Goal: Task Accomplishment & Management: Use online tool/utility

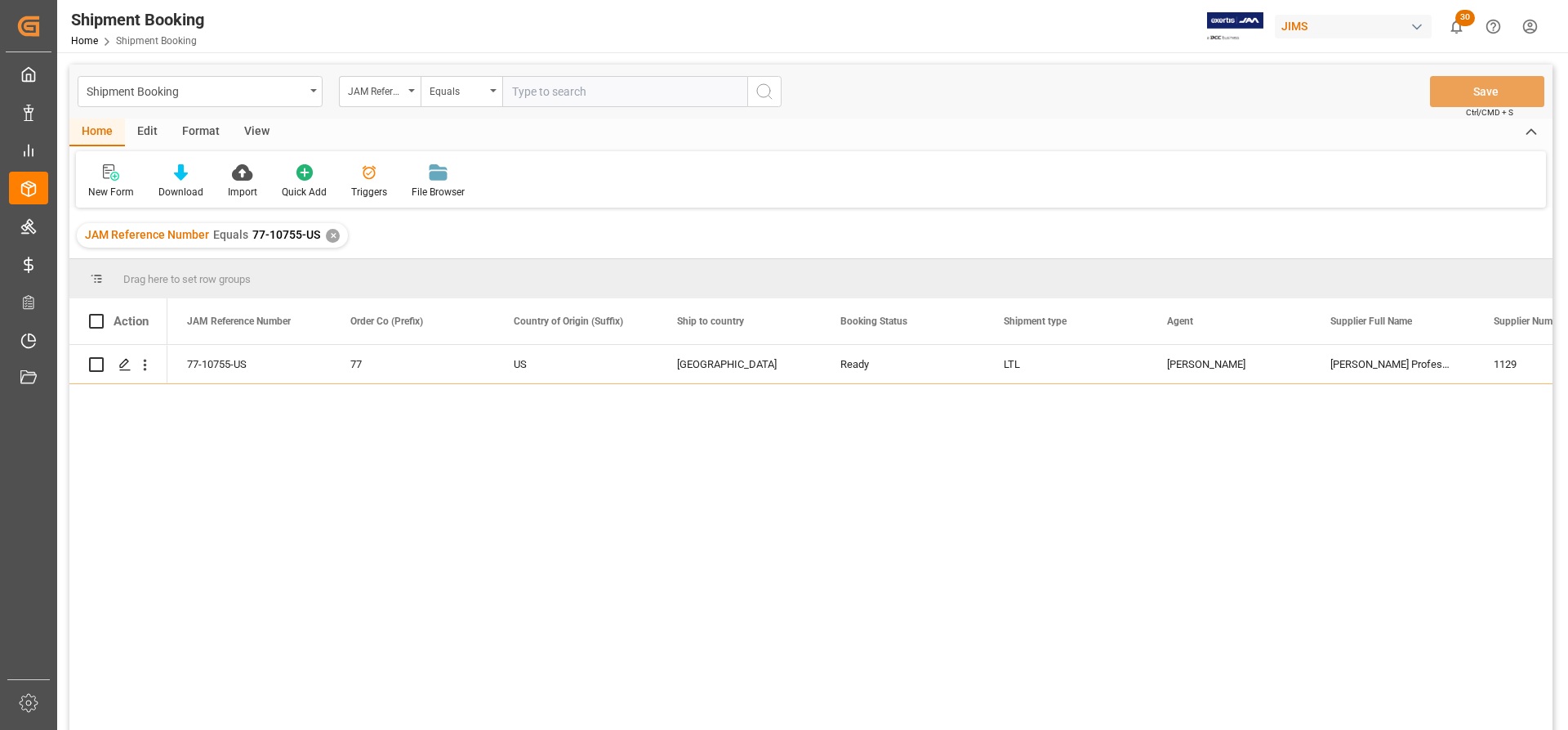
click at [330, 239] on div "✕" at bounding box center [332, 235] width 14 height 14
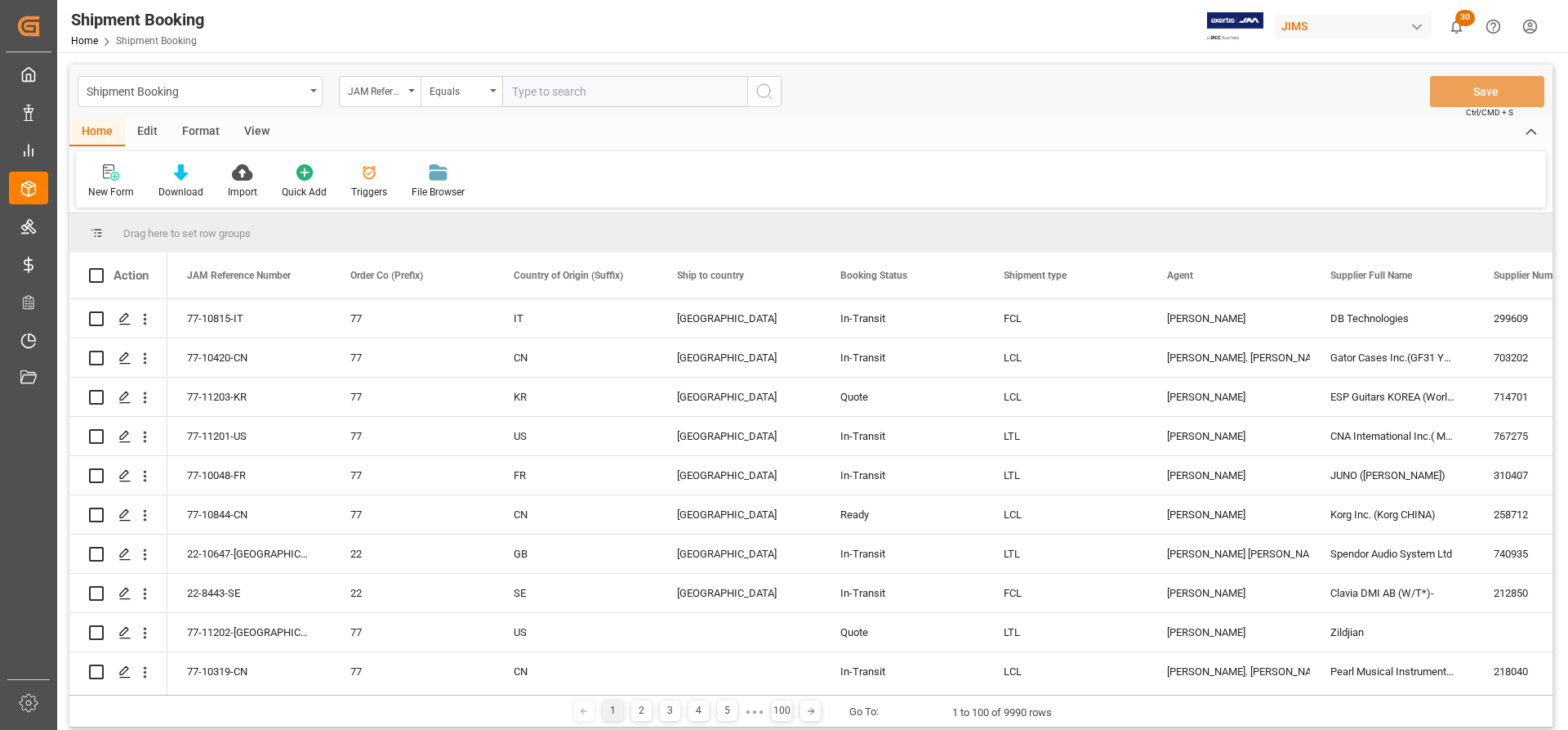
paste input "77-10268-[GEOGRAPHIC_DATA]"
type input "77-10268-[GEOGRAPHIC_DATA]"
click at [762, 87] on icon "search button" at bounding box center [764, 91] width 19 height 19
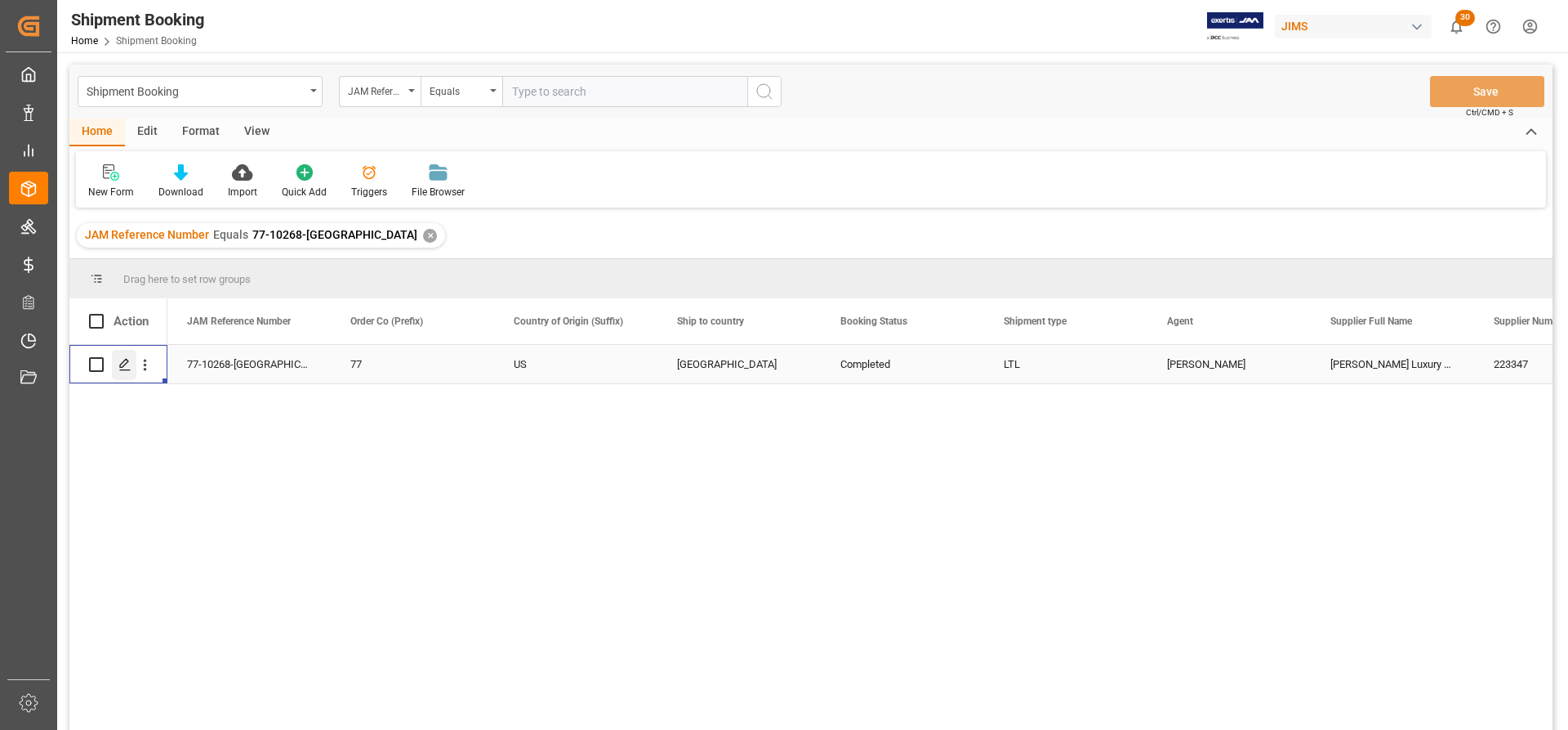
click at [117, 364] on div "Press SPACE to select this row." at bounding box center [124, 365] width 25 height 30
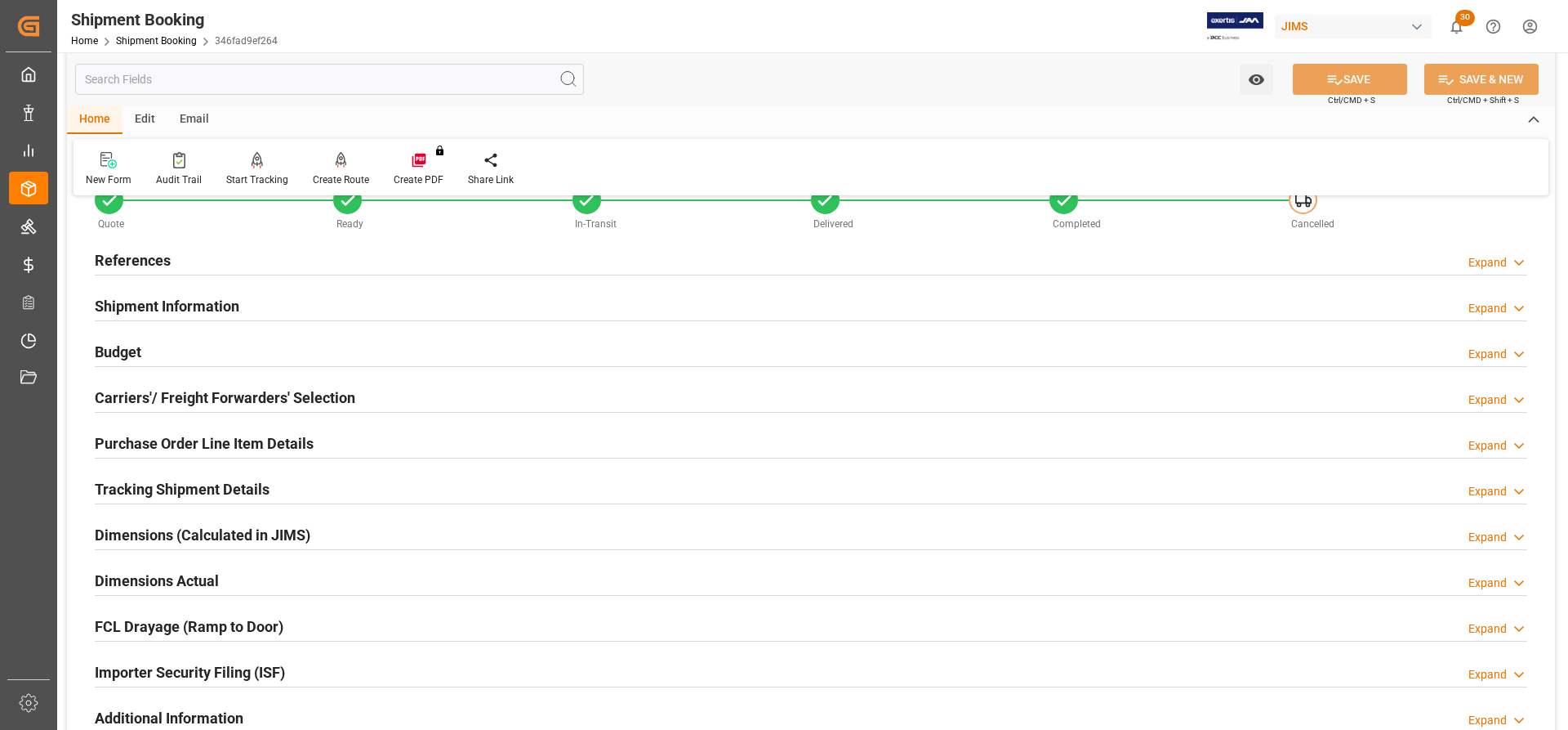
scroll to position [245, 0]
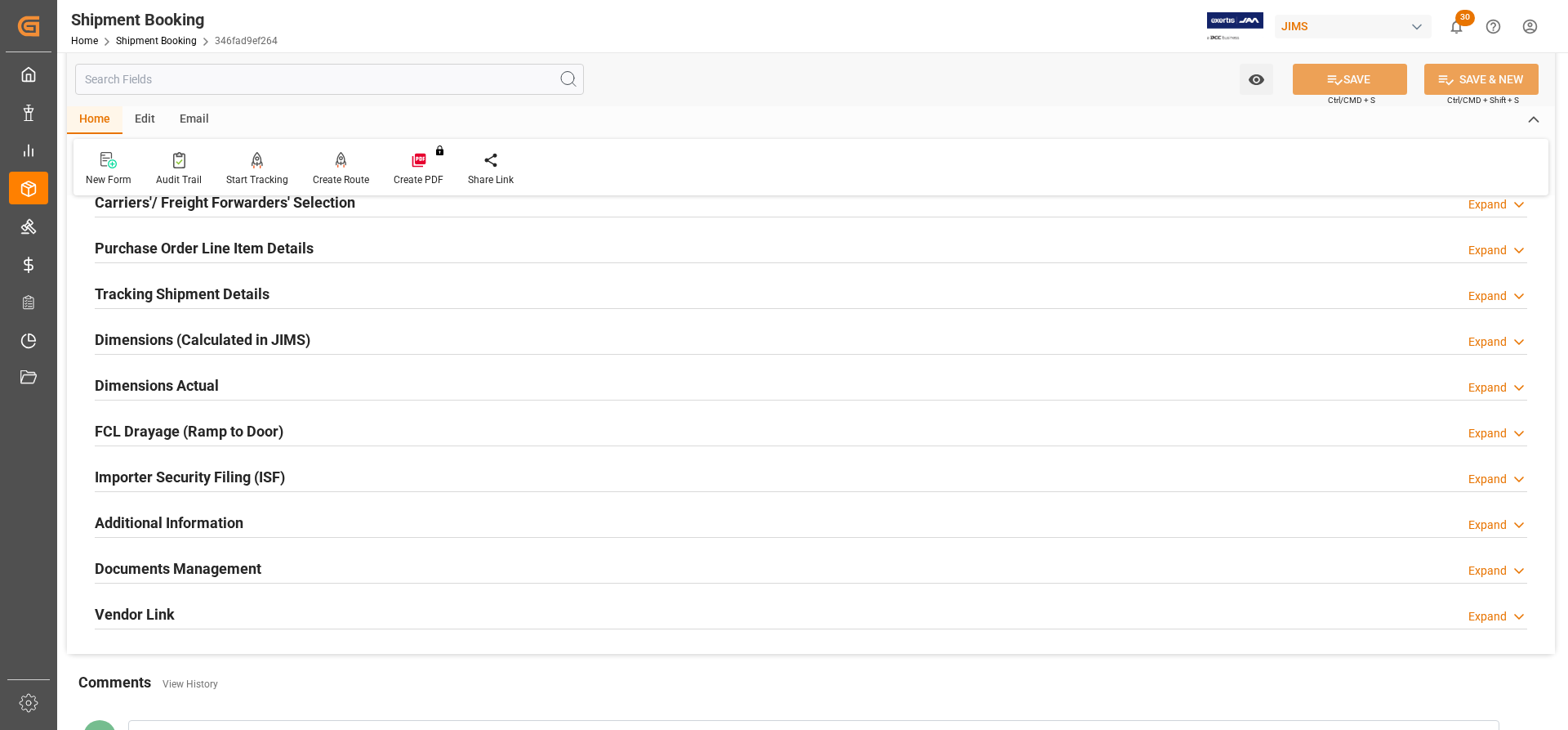
click at [186, 574] on h2 "Documents Management" at bounding box center [178, 569] width 167 height 22
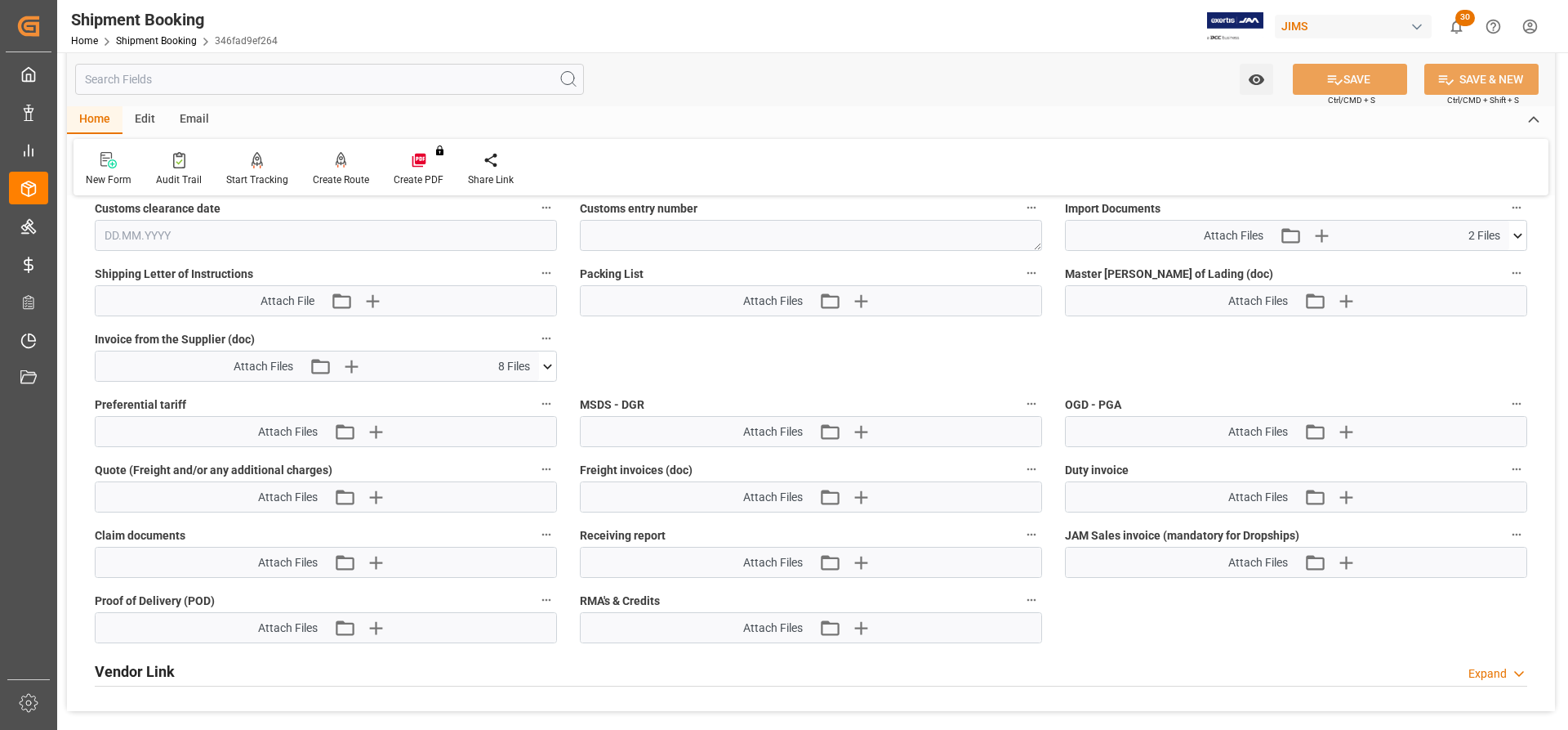
scroll to position [899, 0]
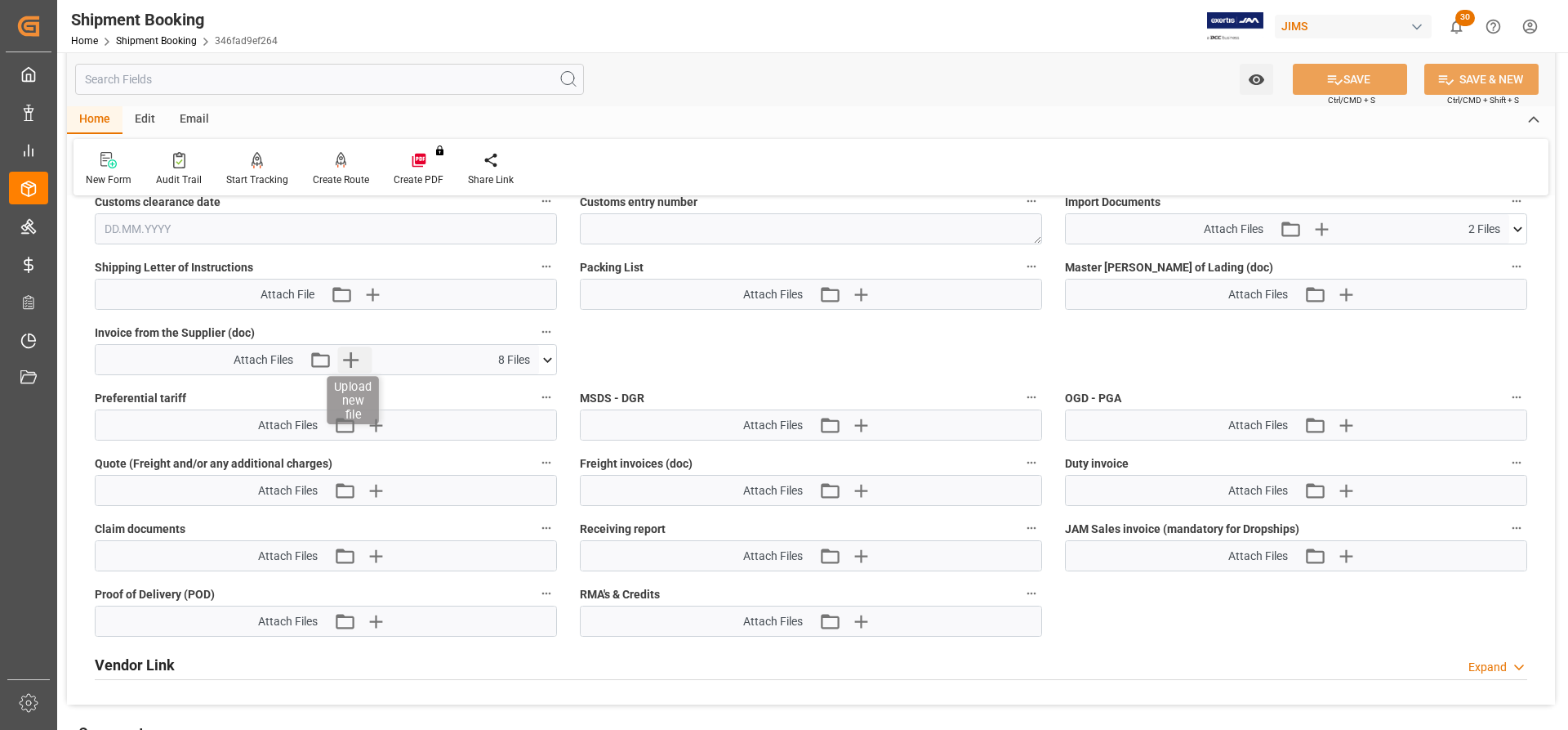
click at [349, 354] on icon "button" at bounding box center [351, 359] width 27 height 27
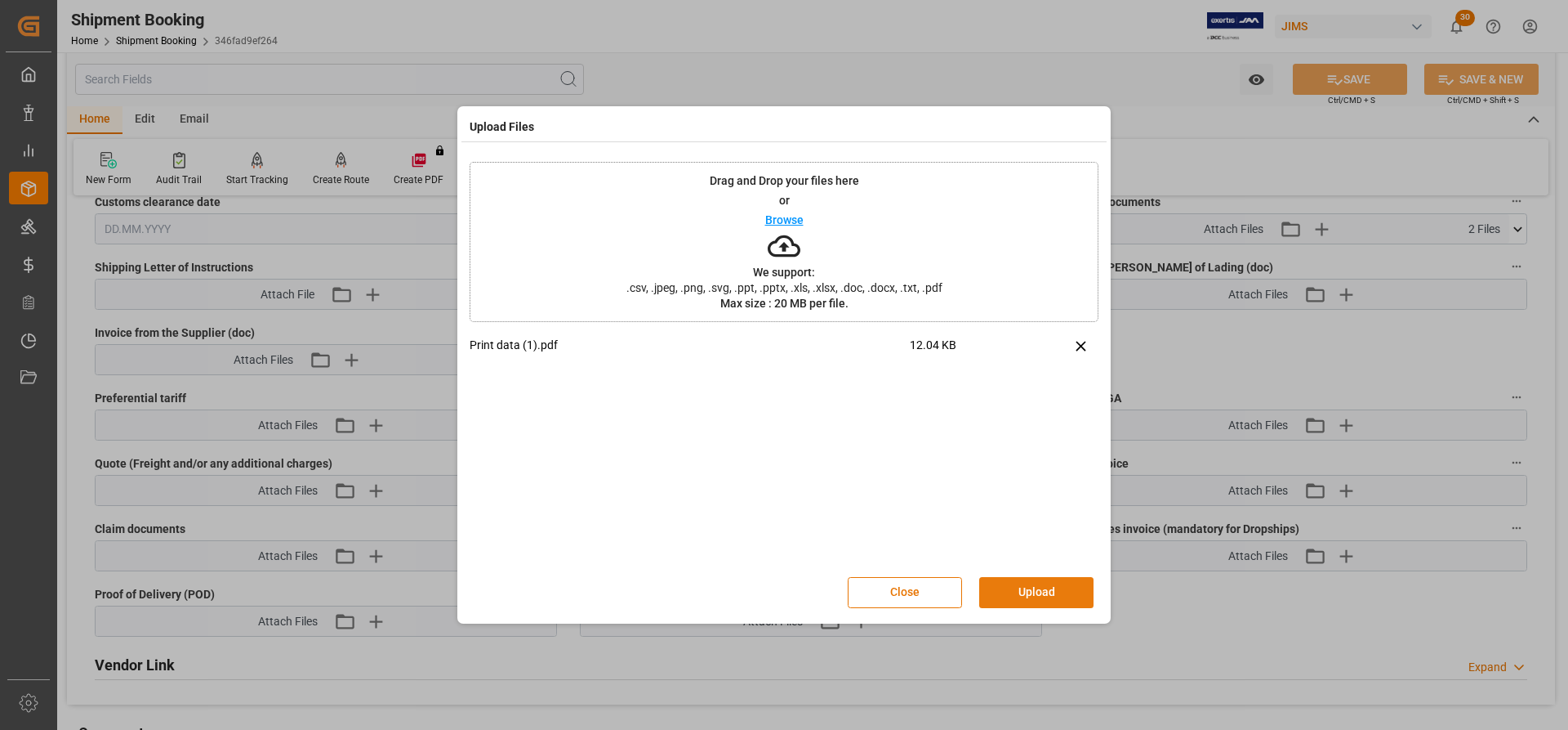
click at [1021, 596] on button "Upload" at bounding box center [1036, 593] width 114 height 31
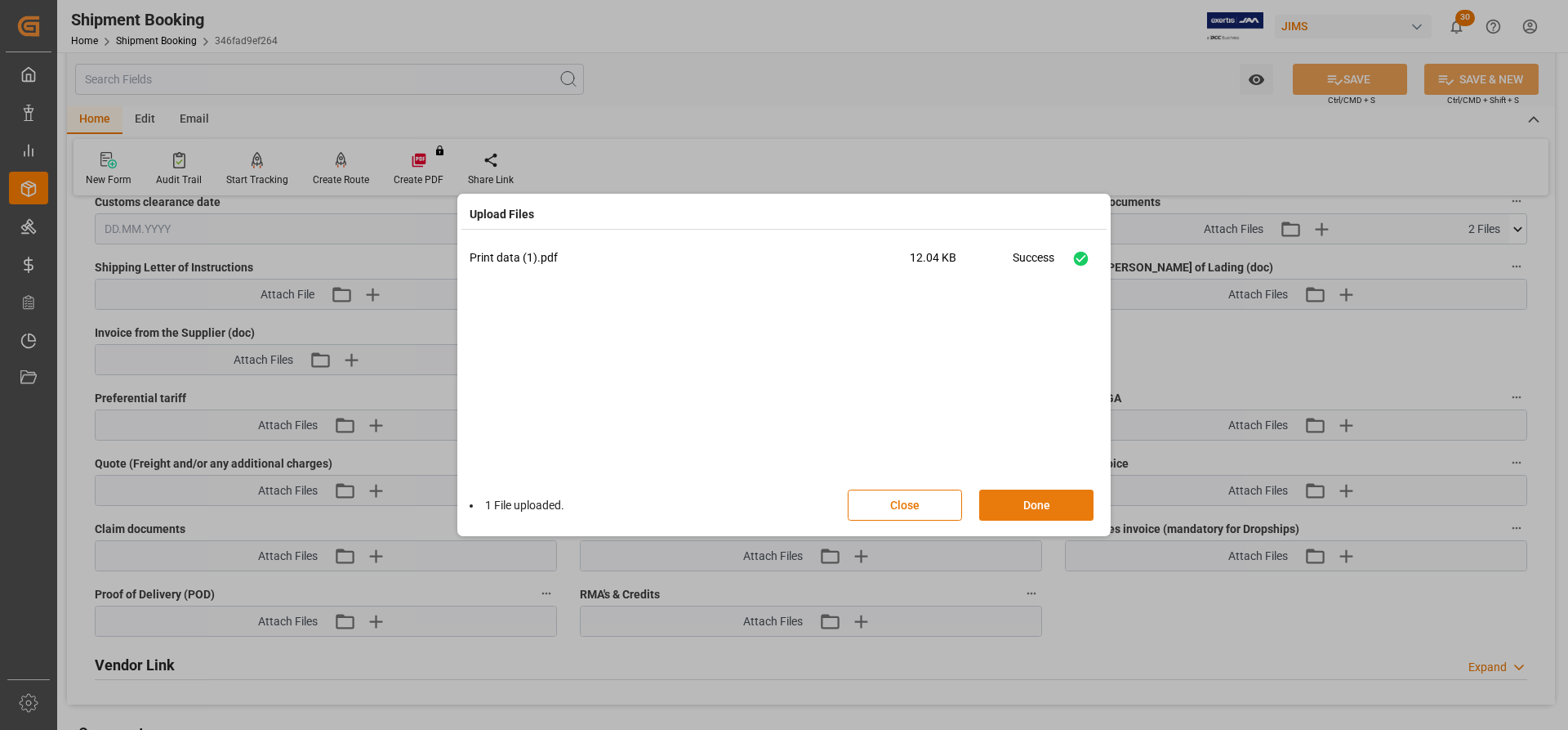
click at [1020, 518] on button "Done" at bounding box center [1036, 506] width 114 height 31
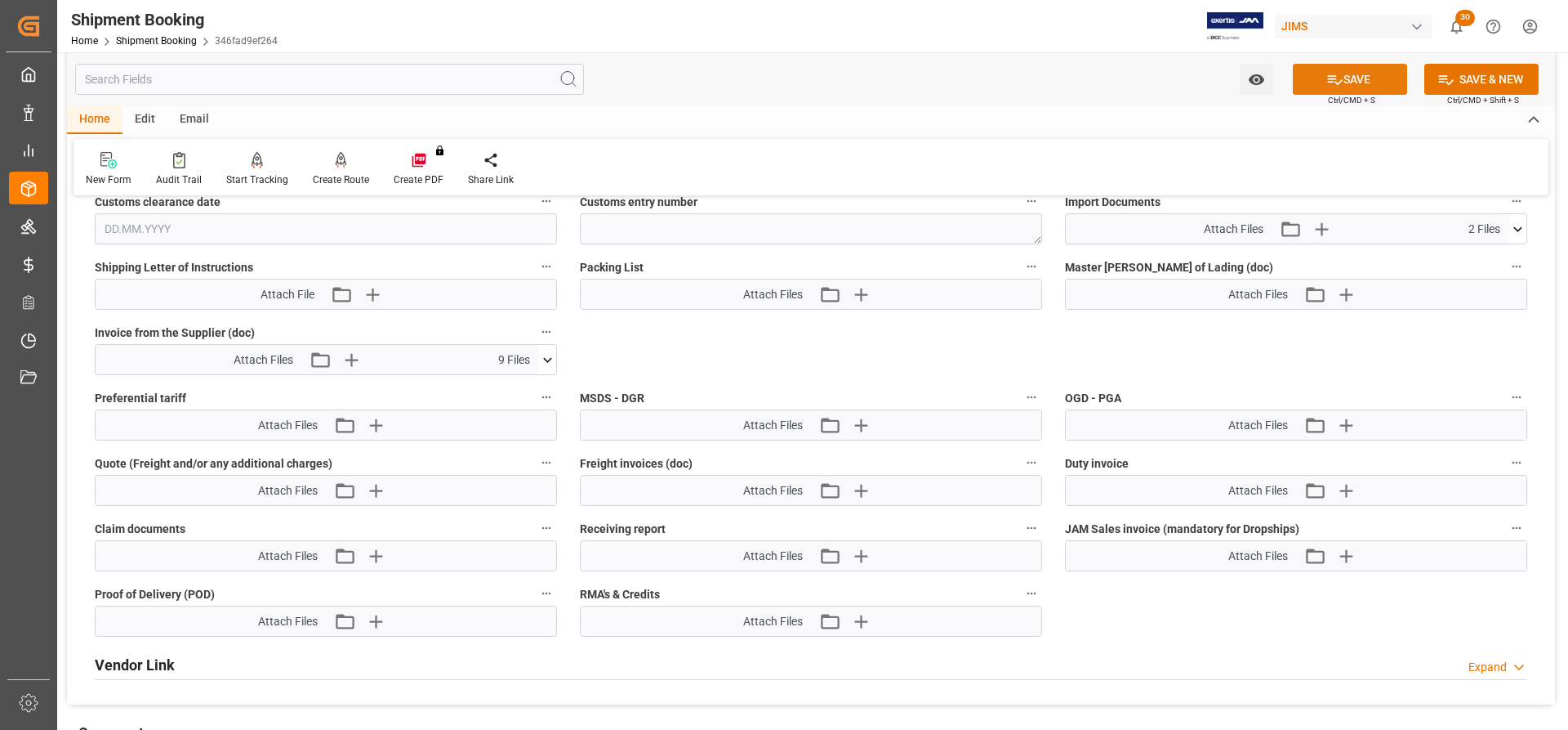
click at [1385, 76] on button "SAVE" at bounding box center [1350, 80] width 114 height 31
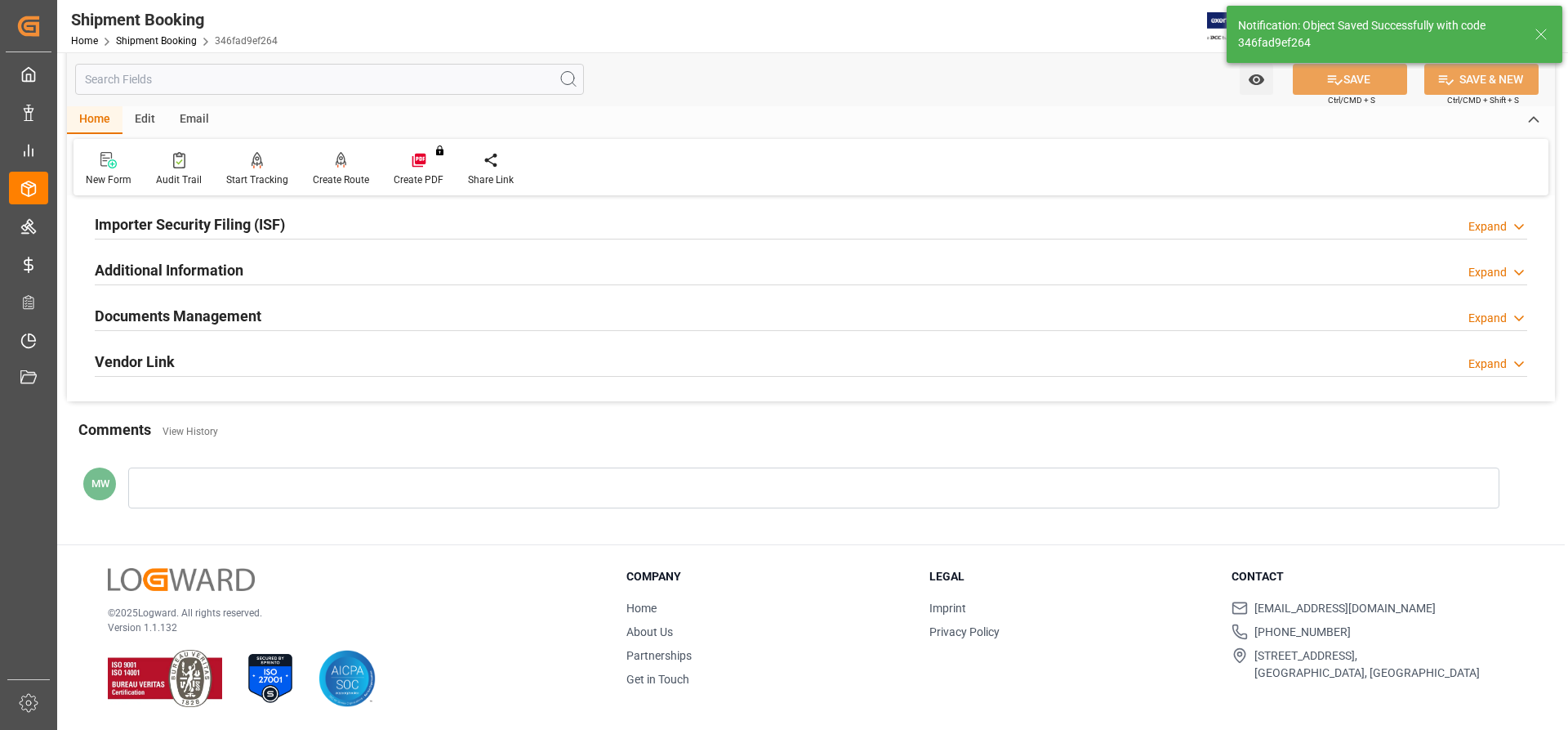
scroll to position [194, 0]
